Goal: Information Seeking & Learning: Learn about a topic

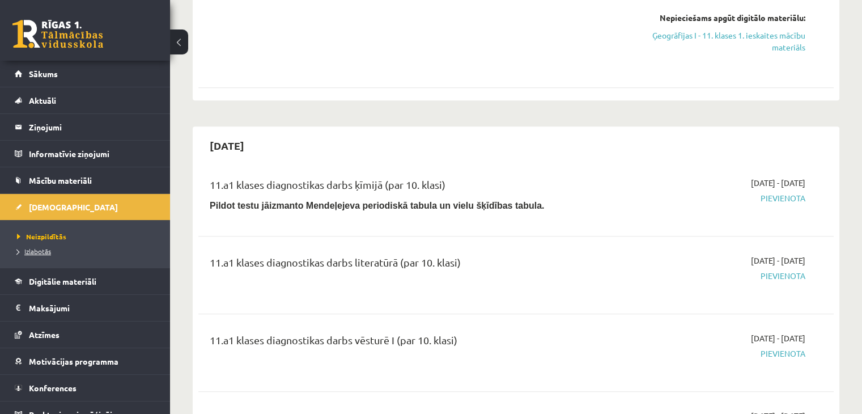
drag, startPoint x: 0, startPoint y: 0, endPoint x: 41, endPoint y: 249, distance: 252.0
click at [41, 249] on span "Izlabotās" at bounding box center [34, 250] width 34 height 9
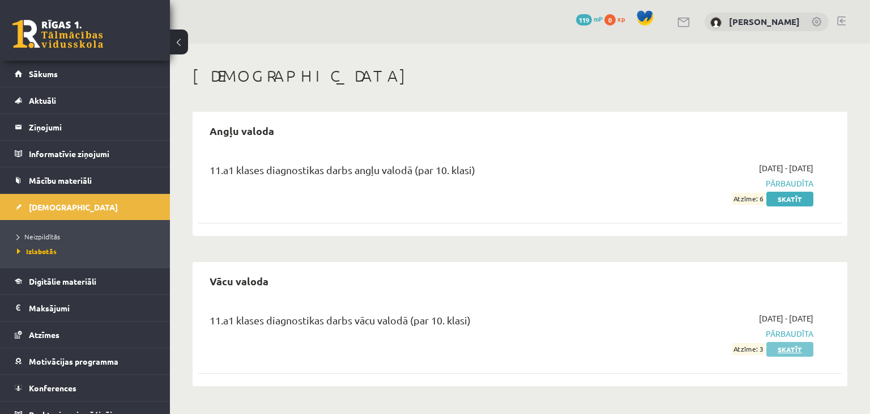
click at [782, 353] on link "Skatīt" at bounding box center [789, 349] width 47 height 15
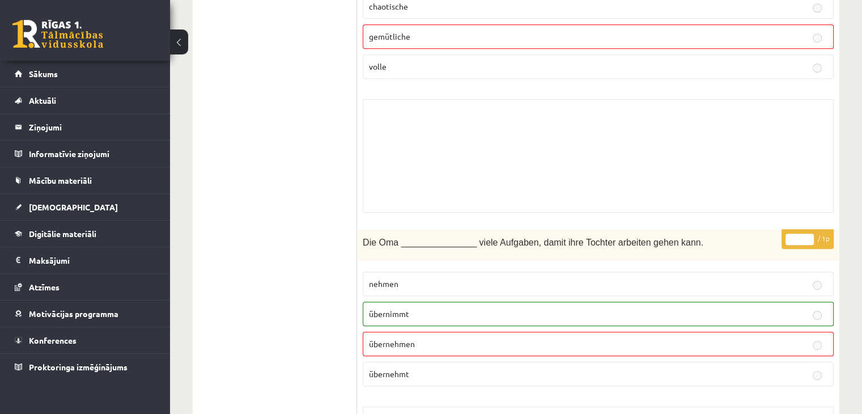
scroll to position [680, 0]
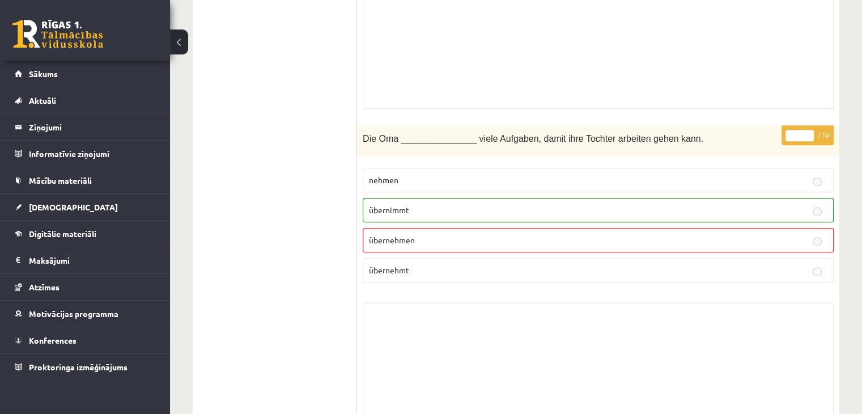
click at [180, 31] on button at bounding box center [179, 41] width 18 height 25
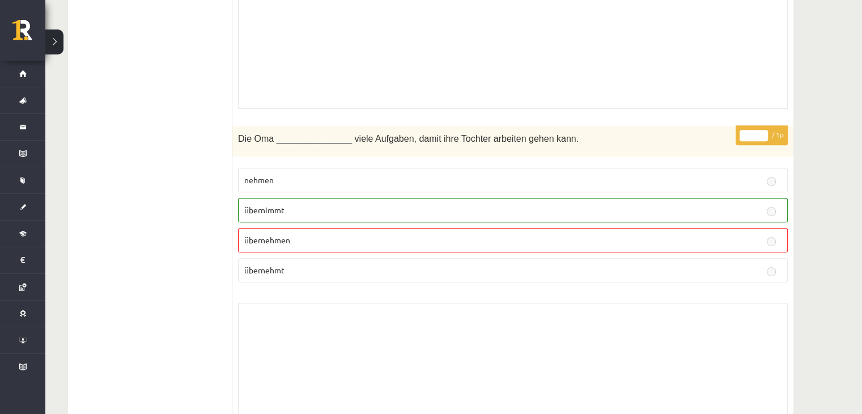
click at [52, 41] on button at bounding box center [54, 41] width 18 height 25
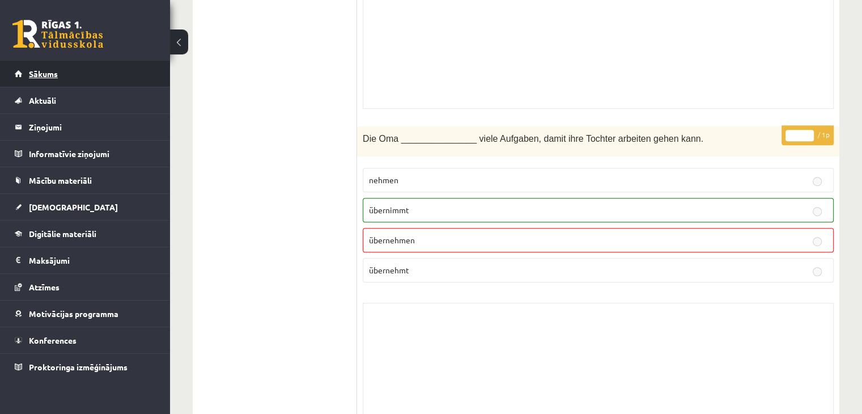
click at [66, 74] on link "Sākums" at bounding box center [85, 74] width 141 height 26
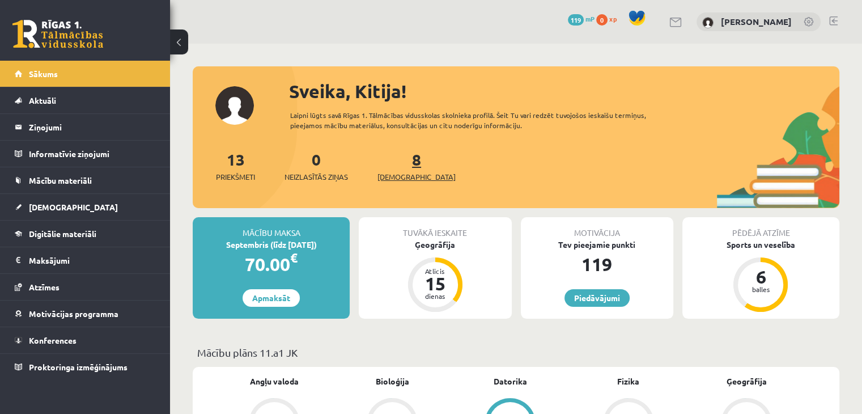
click at [395, 174] on span "[DEMOGRAPHIC_DATA]" at bounding box center [416, 176] width 78 height 11
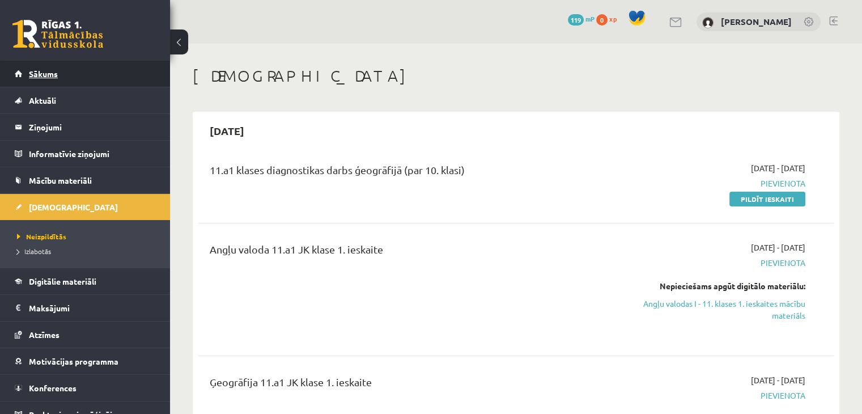
click at [68, 73] on link "Sākums" at bounding box center [85, 74] width 141 height 26
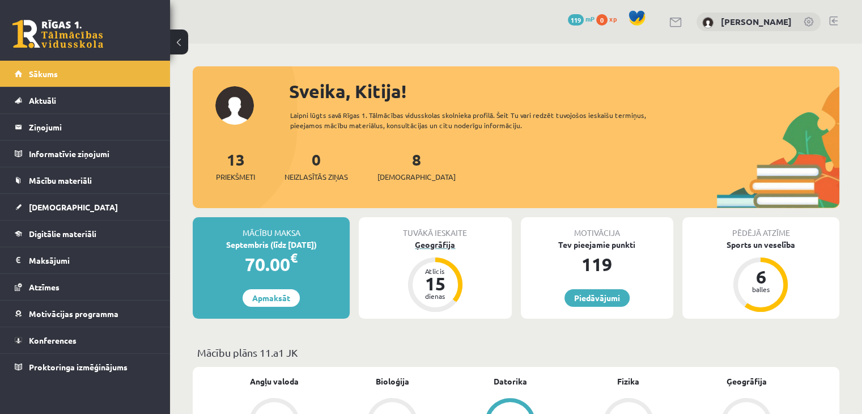
click at [433, 245] on div "Ģeogrāfija" at bounding box center [435, 244] width 152 height 12
